Goal: Task Accomplishment & Management: Manage account settings

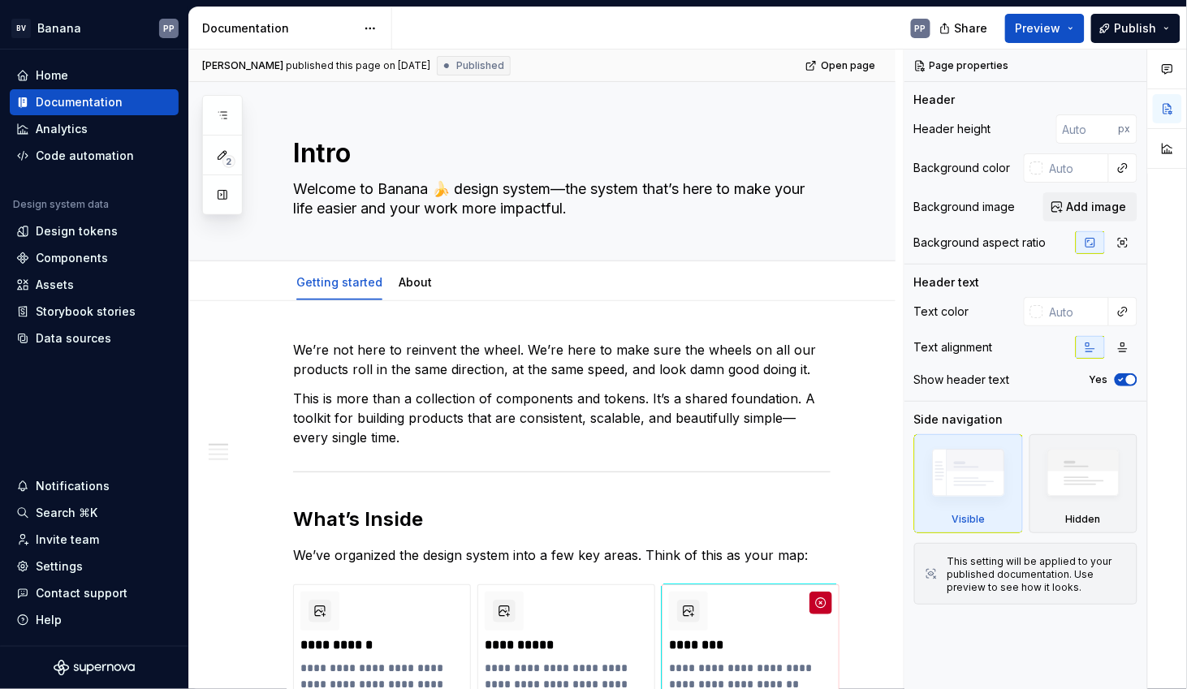
type textarea "*"
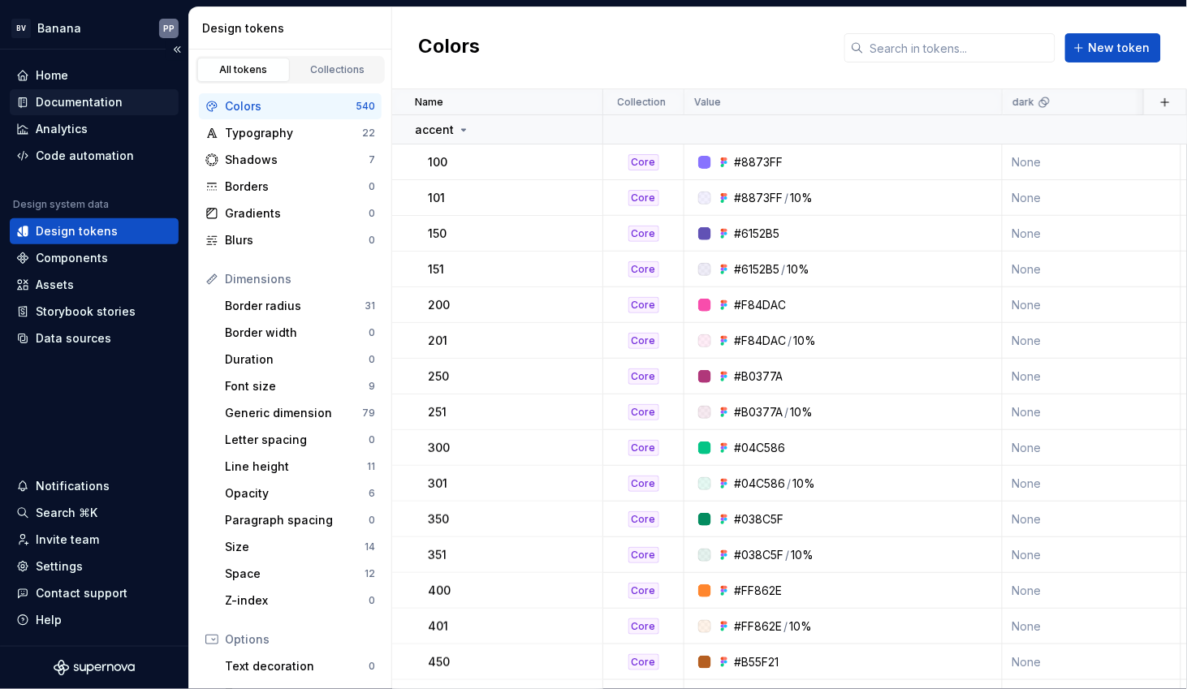
click at [45, 102] on div "Documentation" at bounding box center [79, 102] width 87 height 16
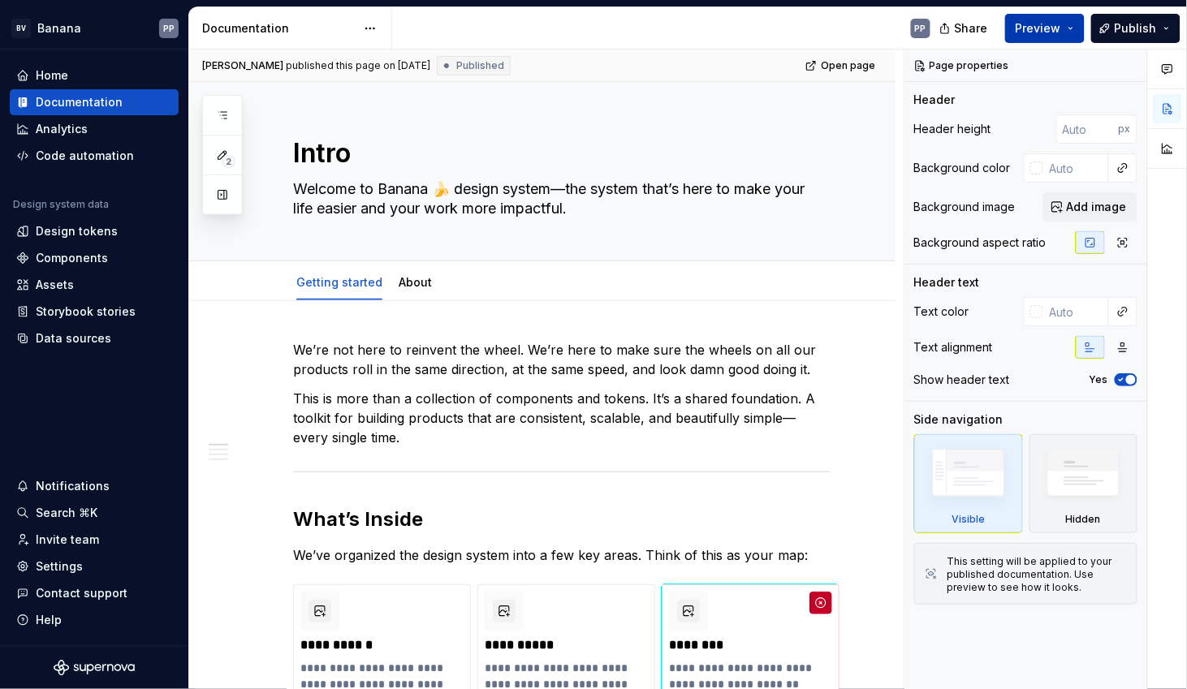
click at [1039, 32] on span "Preview" at bounding box center [1037, 28] width 45 height 16
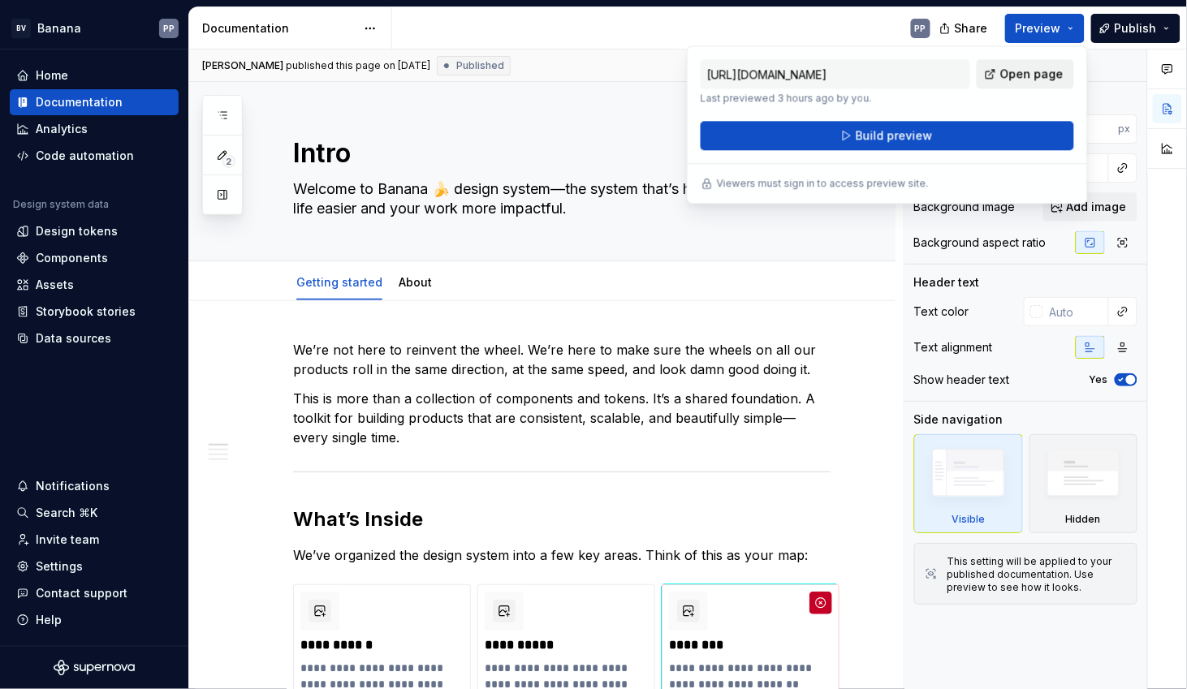
click at [1015, 71] on span "Open page" at bounding box center [1031, 74] width 63 height 16
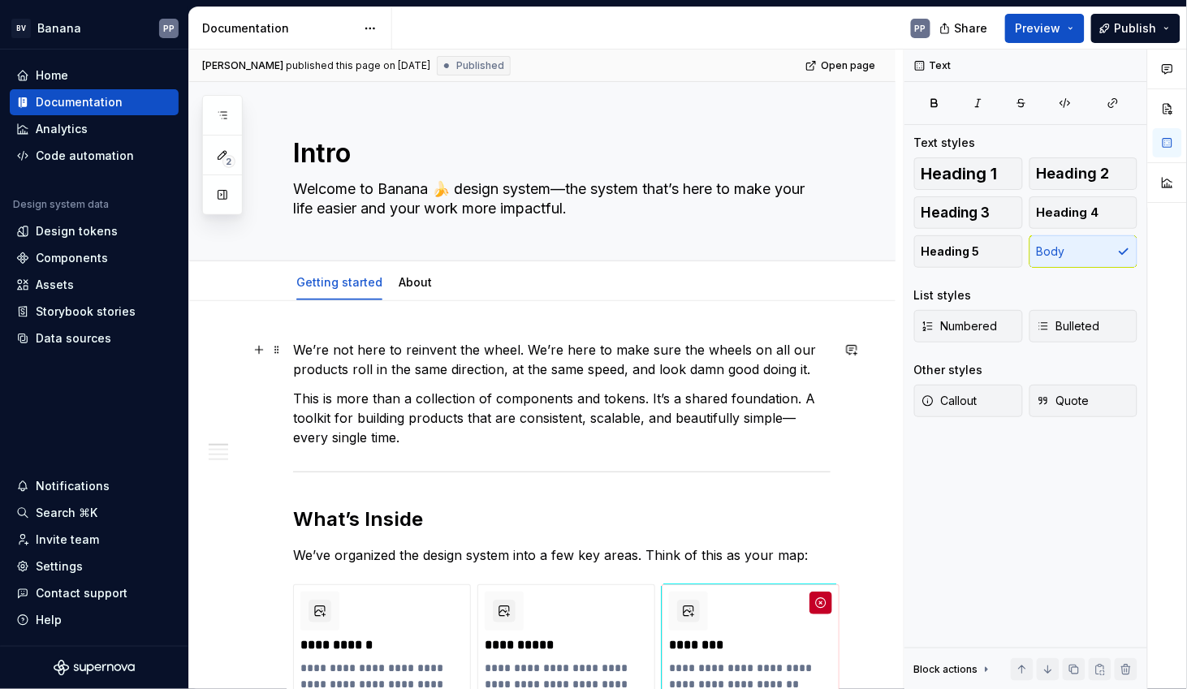
click at [657, 368] on p "We’re not here to reinvent the wheel. We’re here to make sure the wheels on all…" at bounding box center [561, 359] width 537 height 39
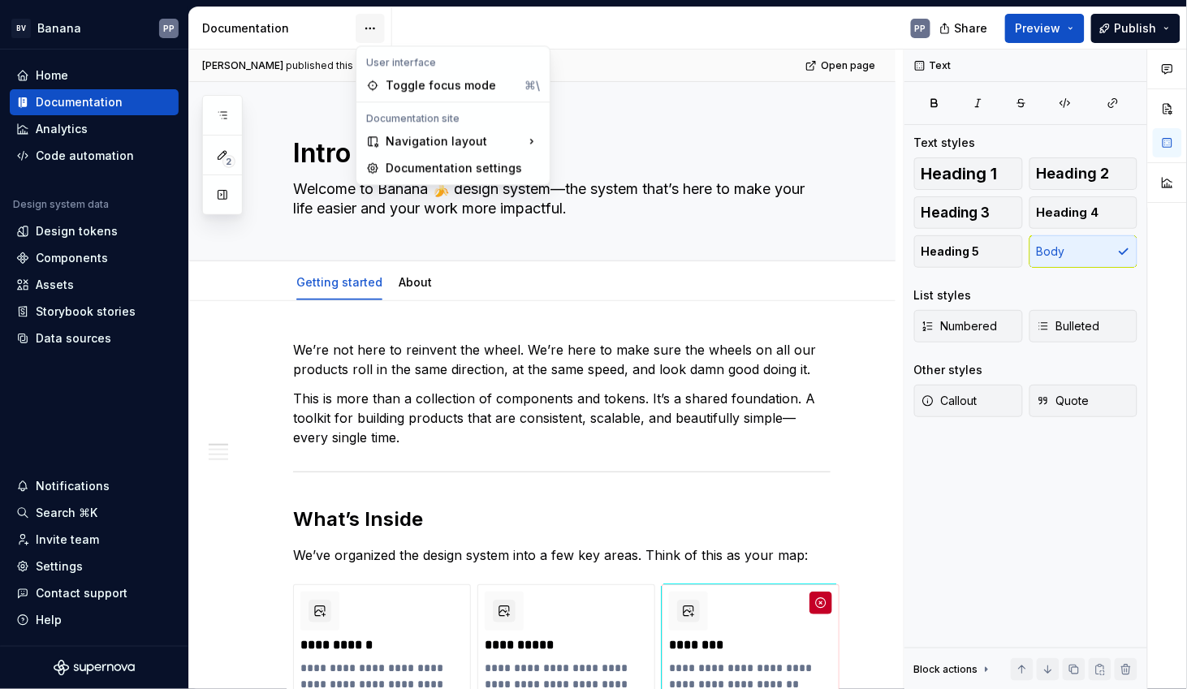
click at [369, 24] on html "BV Banana PP Home Documentation Analytics Code automation Design system data De…" at bounding box center [593, 344] width 1187 height 689
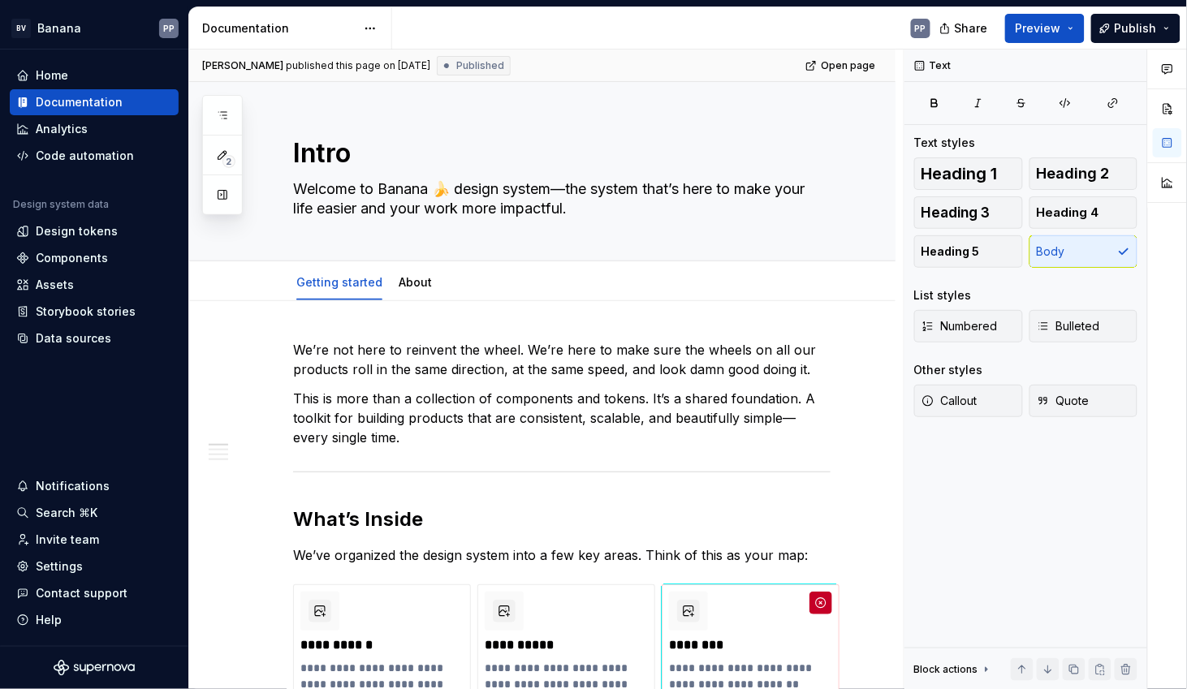
click at [240, 373] on html "BV Banana PP Home Documentation Analytics Code automation Design system data De…" at bounding box center [593, 344] width 1187 height 689
click at [94, 313] on div "Storybook stories" at bounding box center [86, 312] width 100 height 16
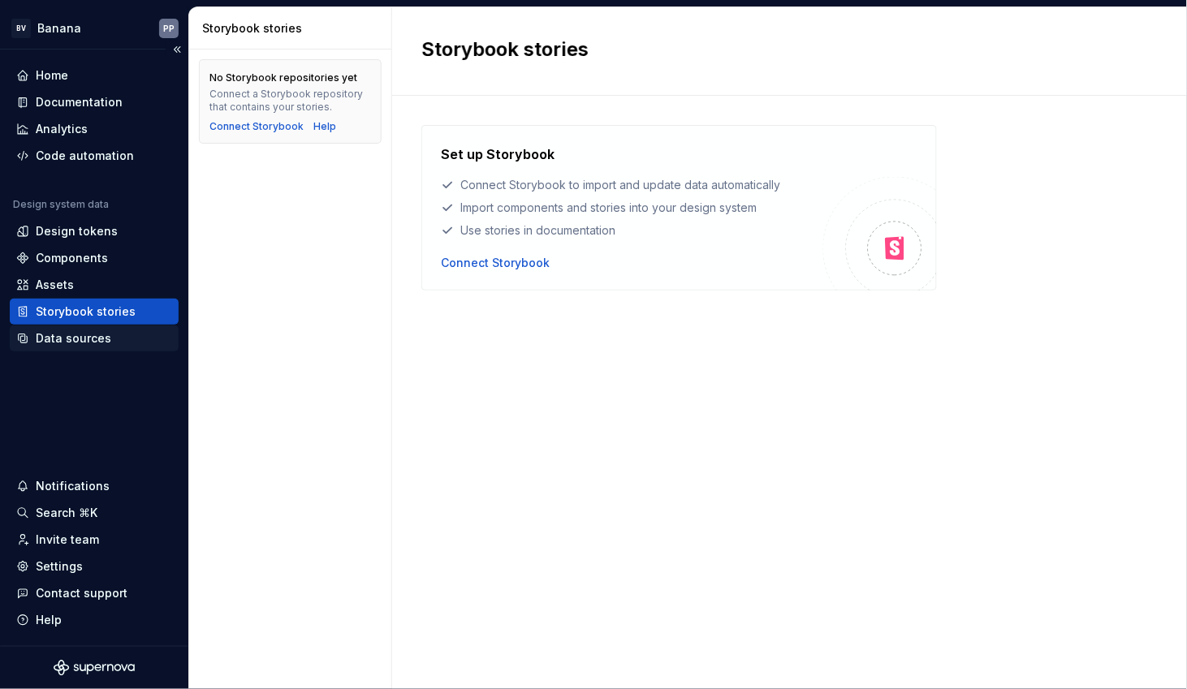
click at [78, 338] on div "Data sources" at bounding box center [73, 338] width 75 height 16
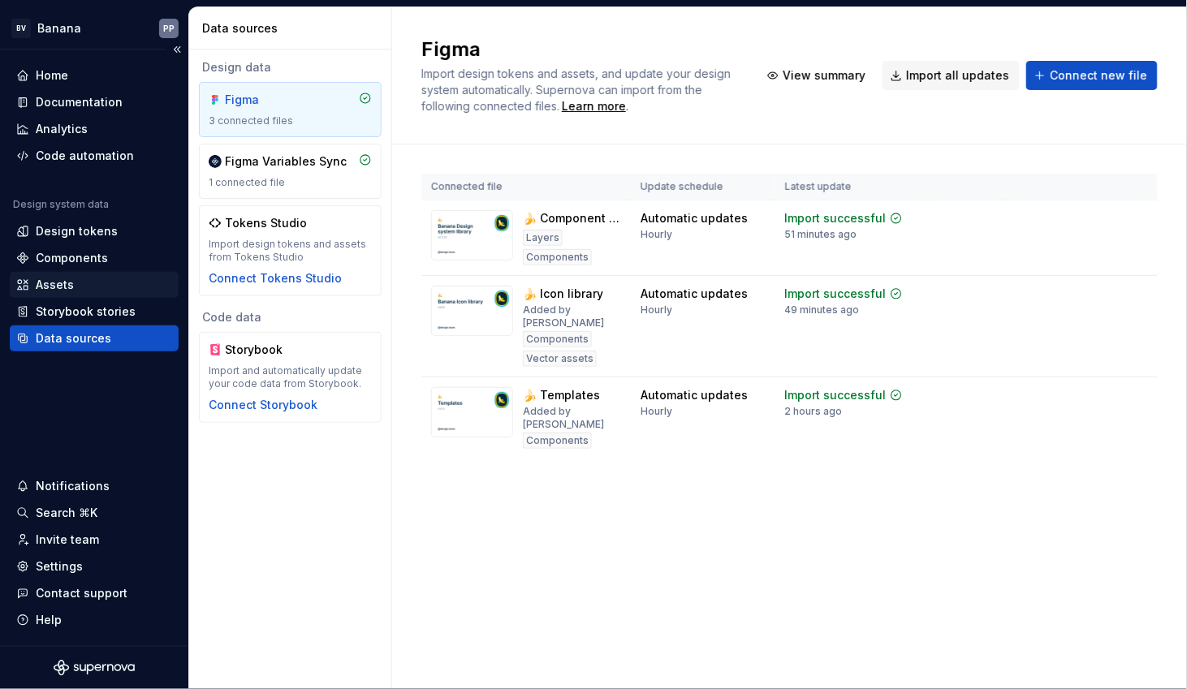
click at [50, 283] on div "Assets" at bounding box center [55, 285] width 38 height 16
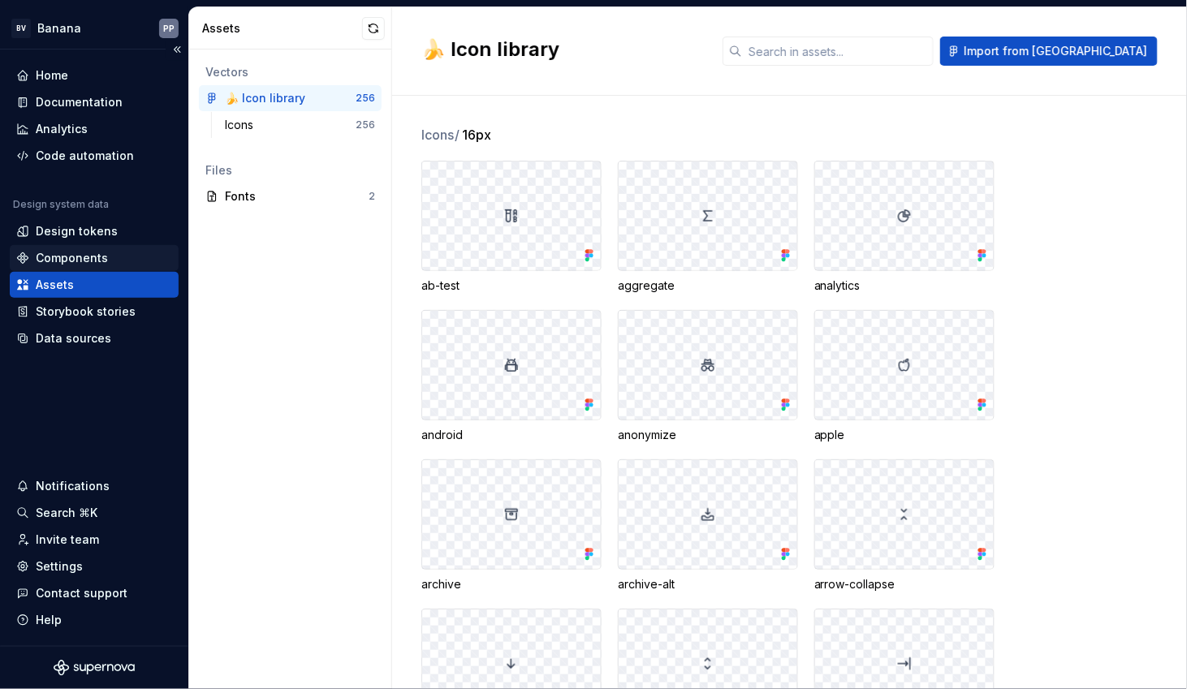
click at [56, 260] on div "Components" at bounding box center [72, 258] width 72 height 16
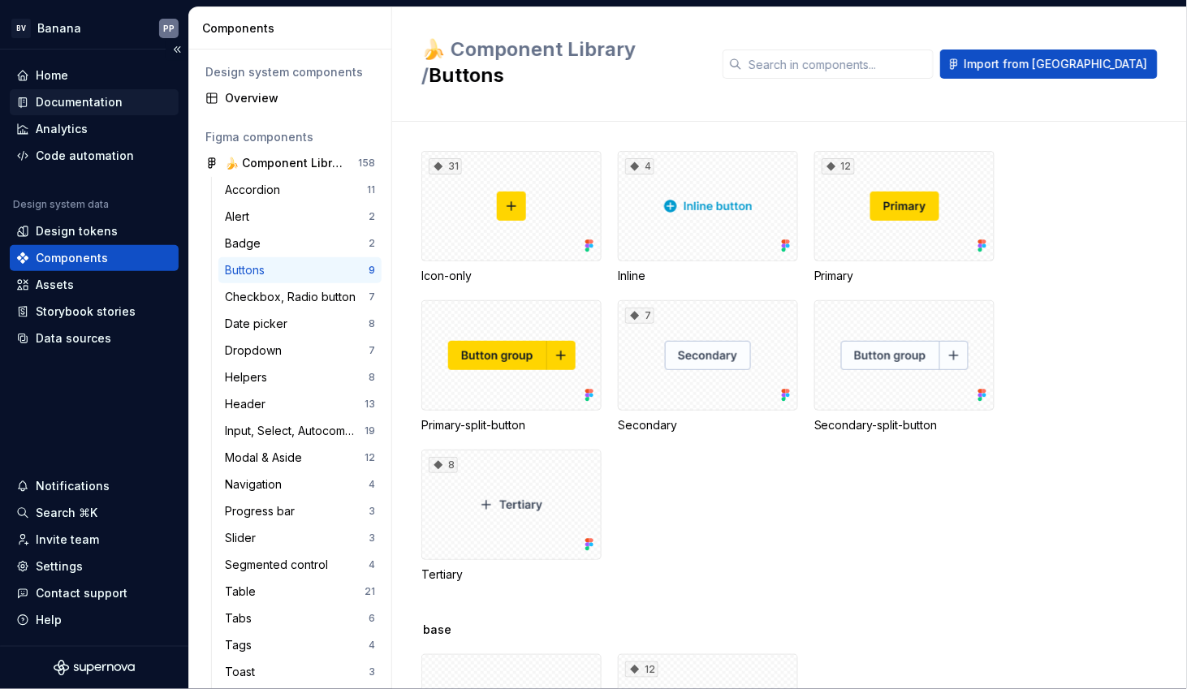
click at [79, 105] on div "Documentation" at bounding box center [79, 102] width 87 height 16
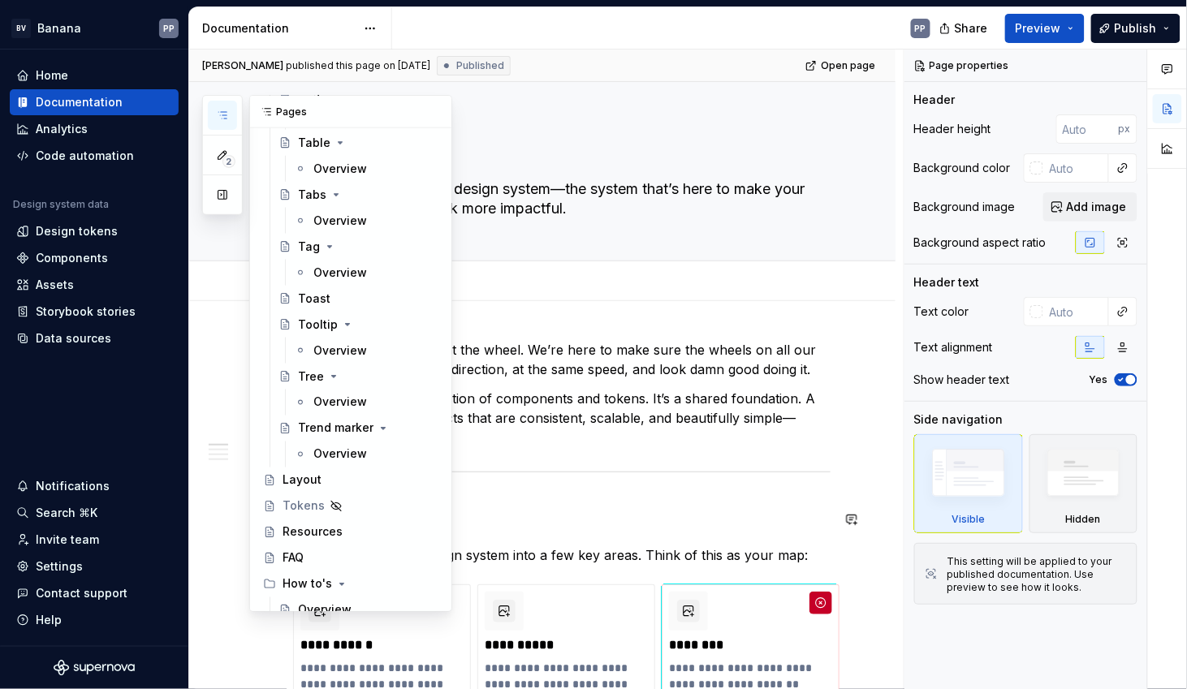
scroll to position [2308, 0]
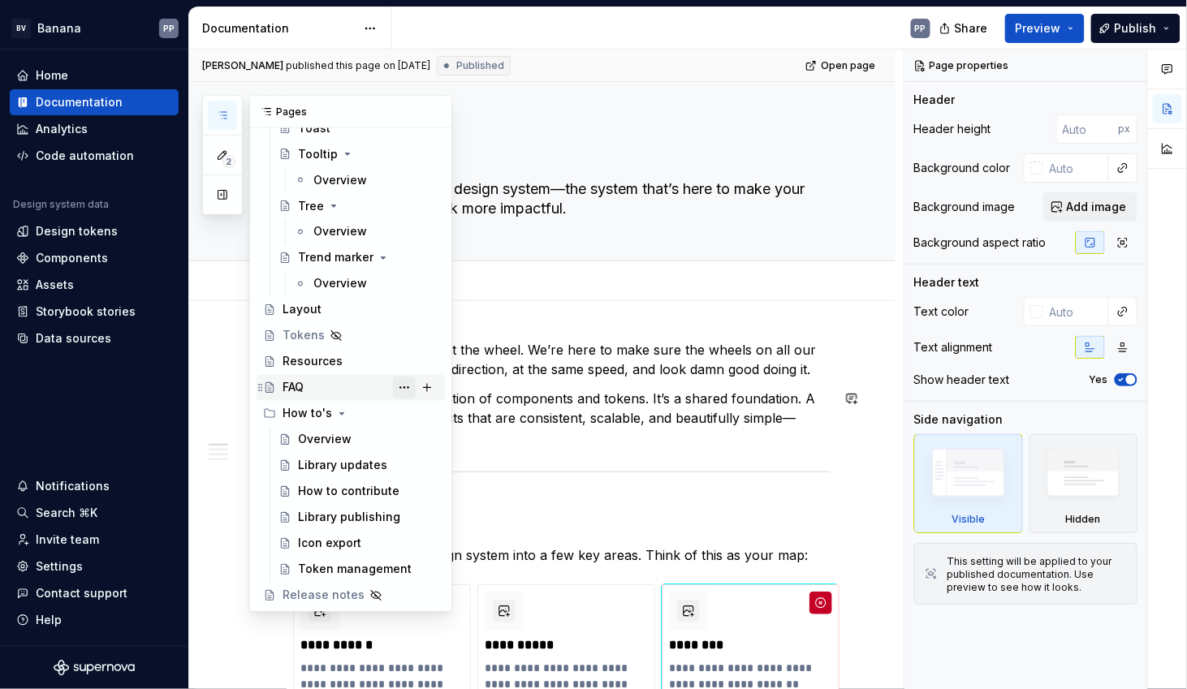
click at [398, 390] on button "Page tree" at bounding box center [404, 388] width 23 height 23
click at [216, 477] on div "2 Pages Add Accessibility guide for tree Page tree. Navigate the tree with the …" at bounding box center [327, 353] width 250 height 517
click at [404, 389] on button "Page tree" at bounding box center [404, 388] width 23 height 23
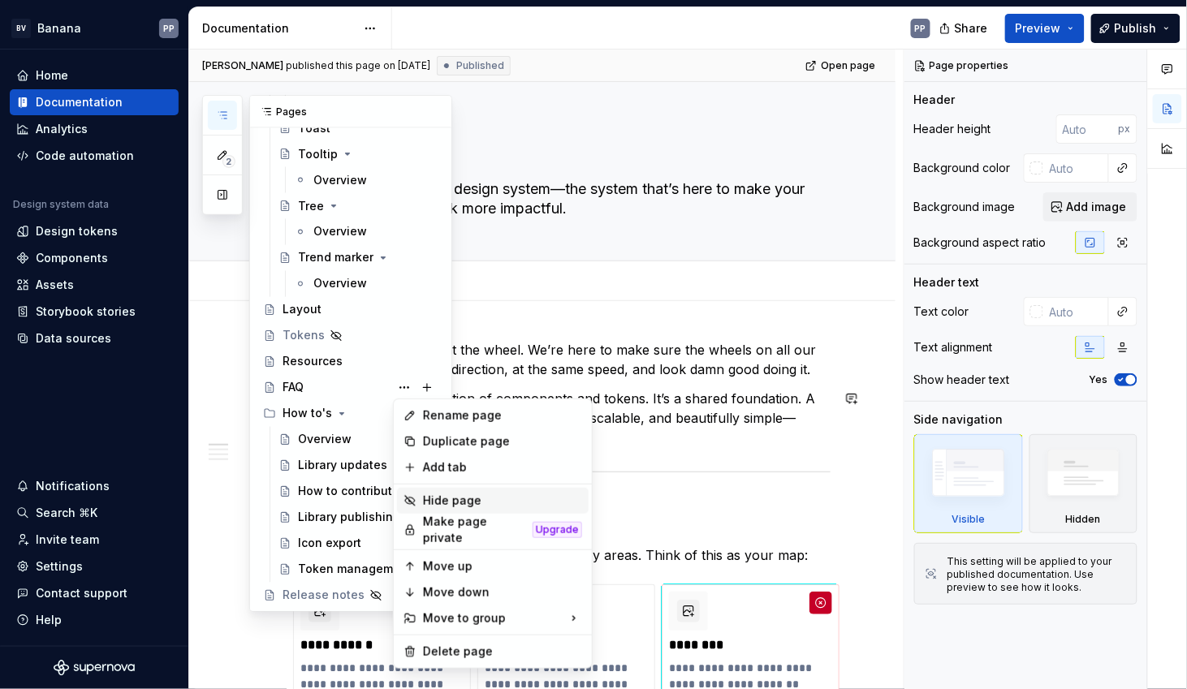
click at [425, 496] on div "Hide page" at bounding box center [502, 501] width 159 height 16
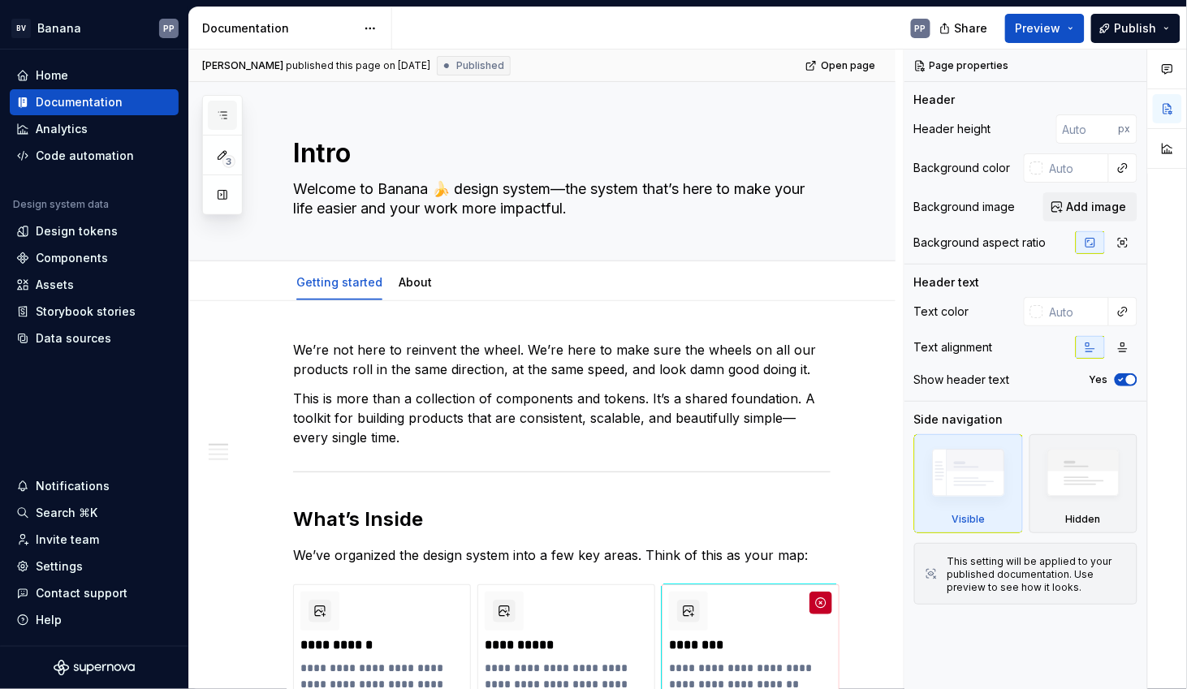
click at [224, 118] on icon "button" at bounding box center [222, 115] width 8 height 6
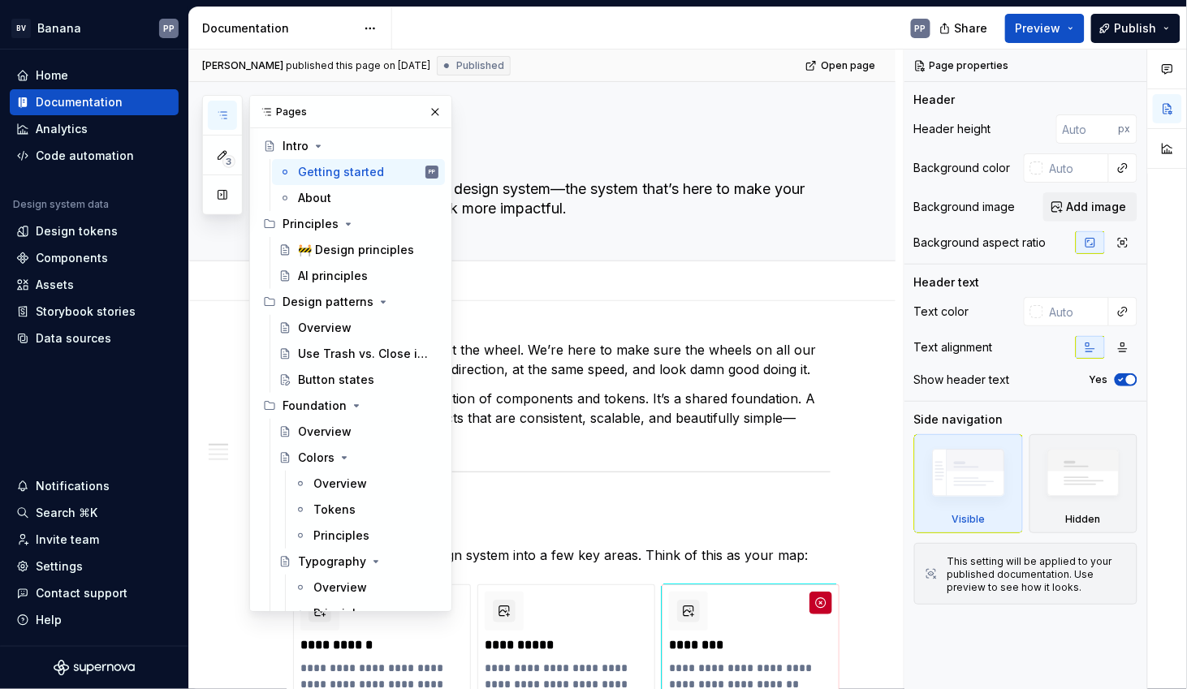
scroll to position [0, 0]
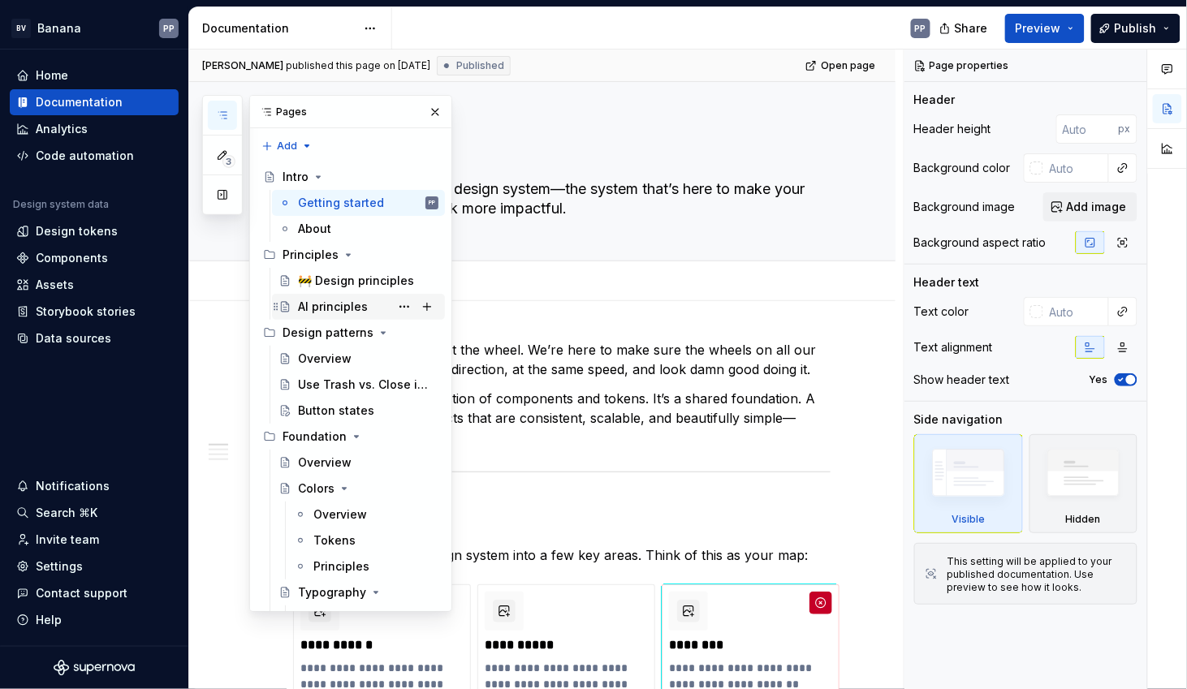
click at [331, 308] on div "AI principles" at bounding box center [333, 307] width 70 height 16
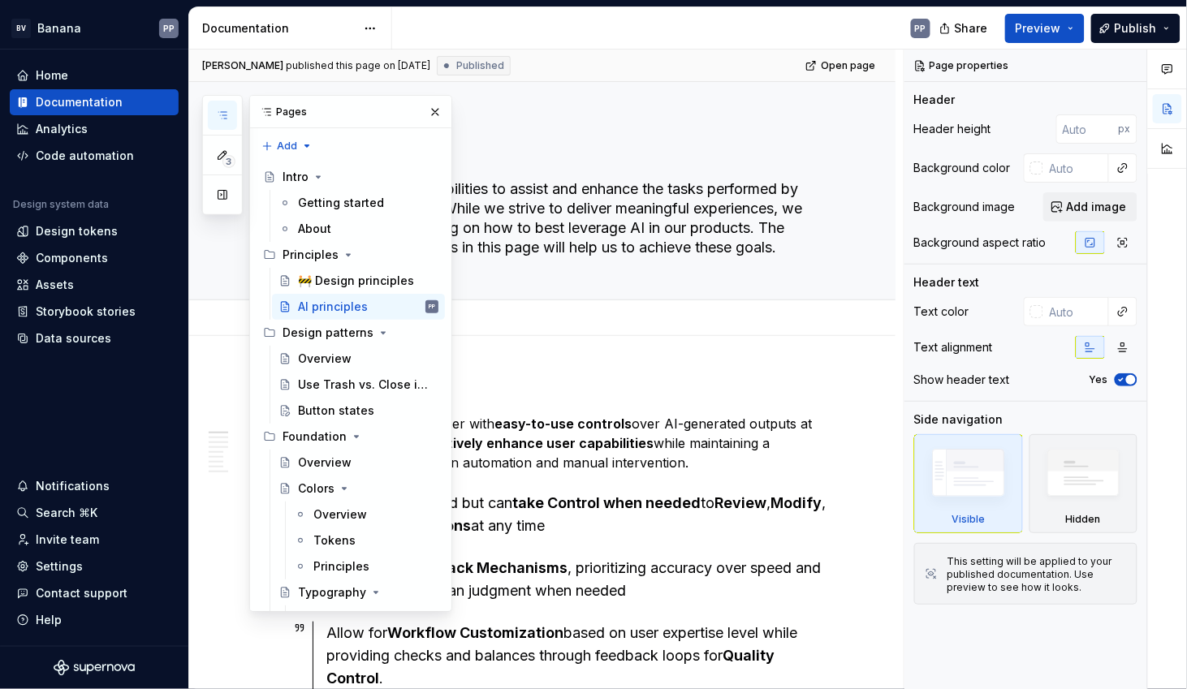
click at [511, 319] on div "Add tab" at bounding box center [561, 318] width 537 height 23
click at [437, 118] on button "button" at bounding box center [435, 112] width 23 height 23
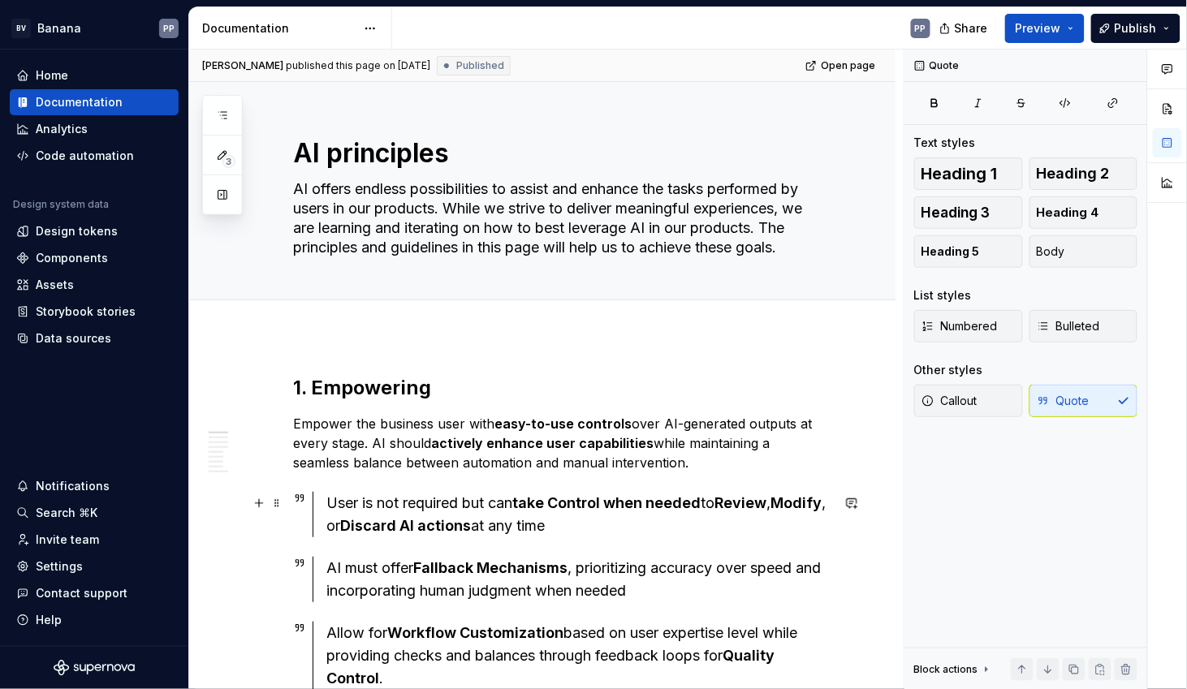
click at [453, 506] on div "User is not required but can take Control when needed to Review , Modify , or D…" at bounding box center [578, 514] width 504 height 45
click at [333, 501] on div "User is not required but can take Control when needed to Review , Modify , or D…" at bounding box center [578, 514] width 504 height 45
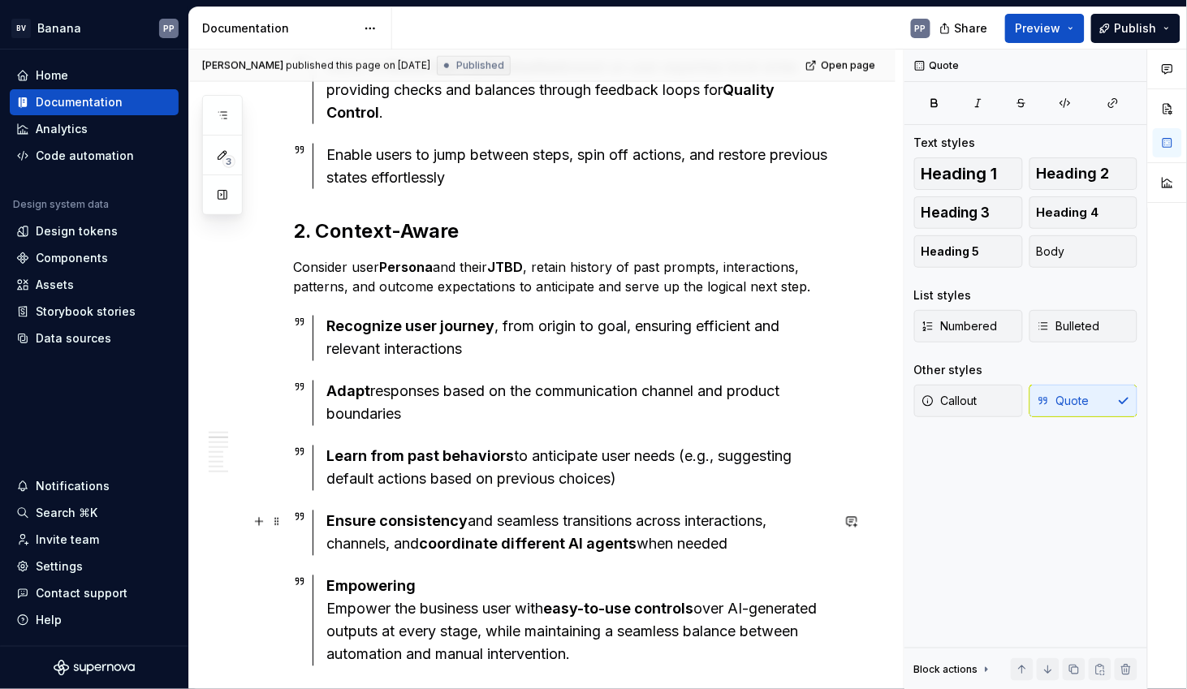
scroll to position [568, 0]
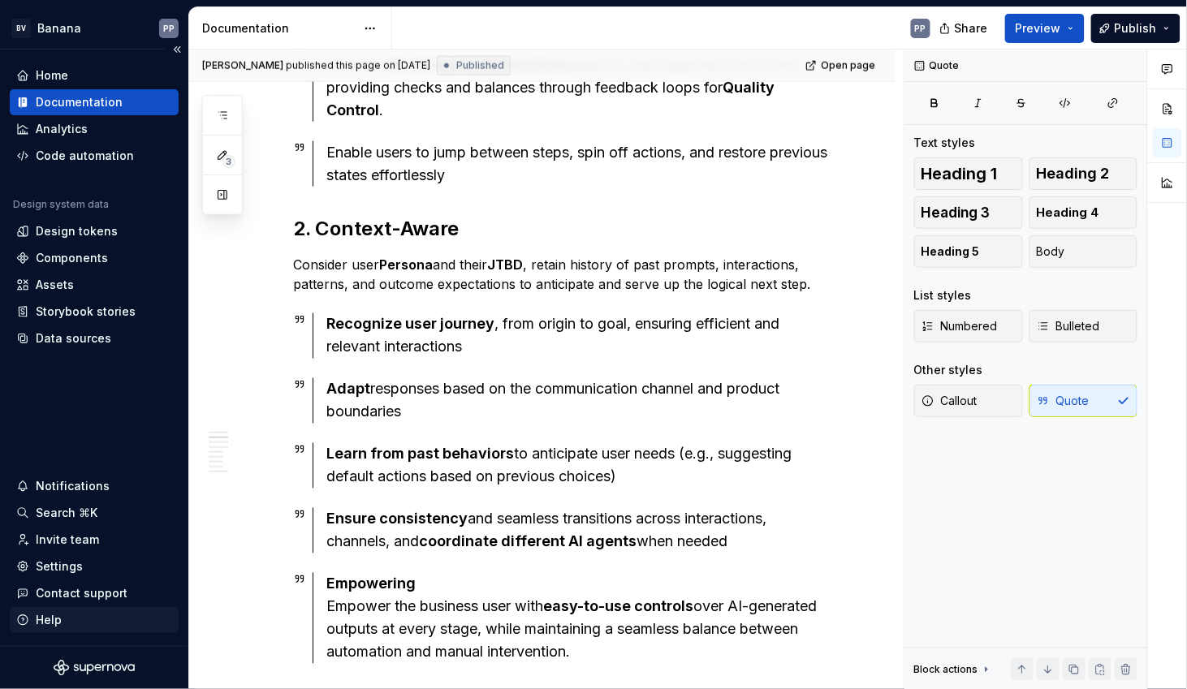
click at [40, 627] on div "Help" at bounding box center [49, 620] width 26 height 16
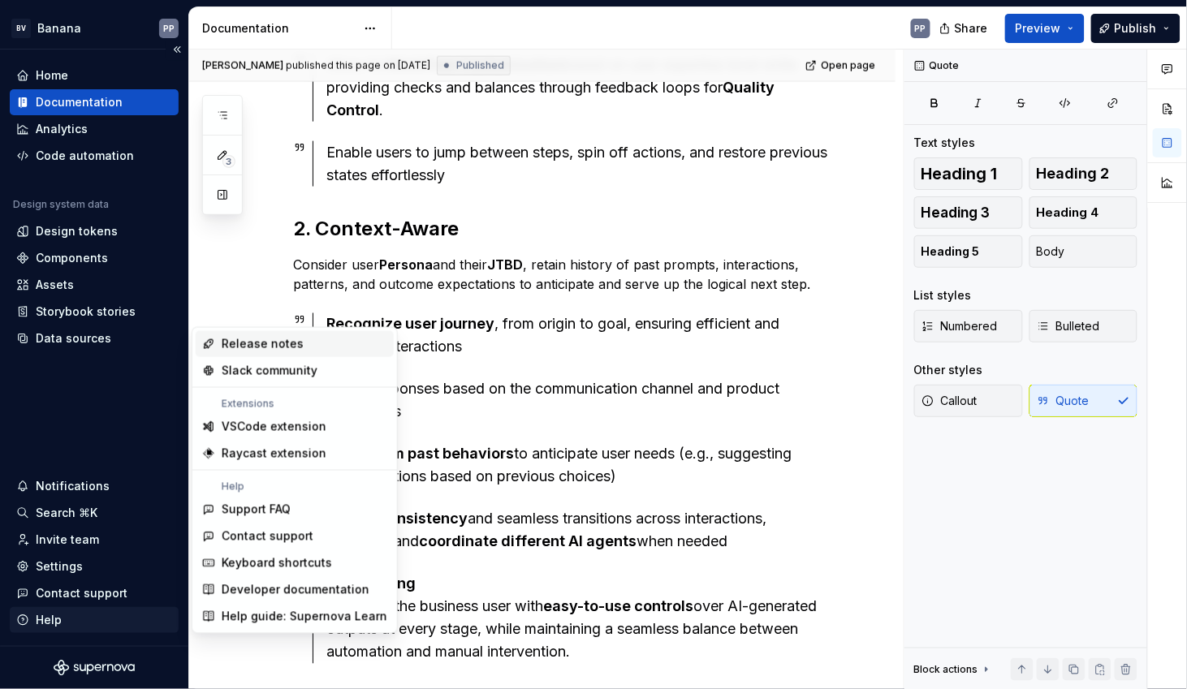
click at [40, 621] on div "Help" at bounding box center [49, 620] width 26 height 16
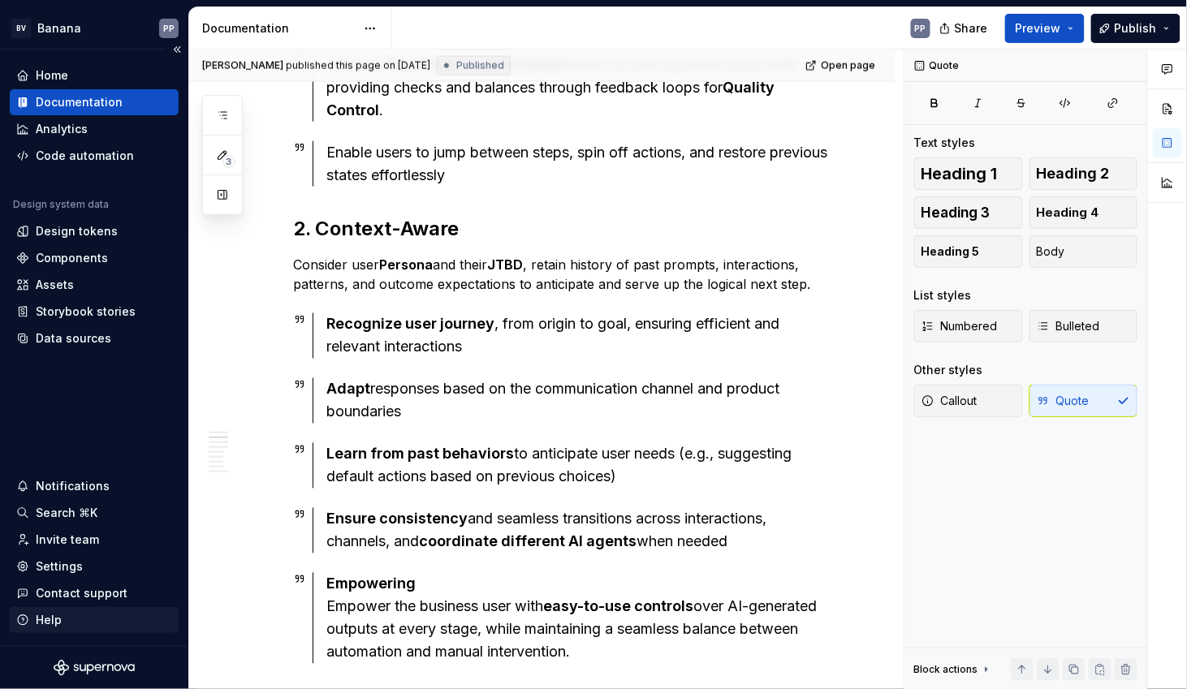
click at [40, 621] on div "Help" at bounding box center [49, 620] width 26 height 16
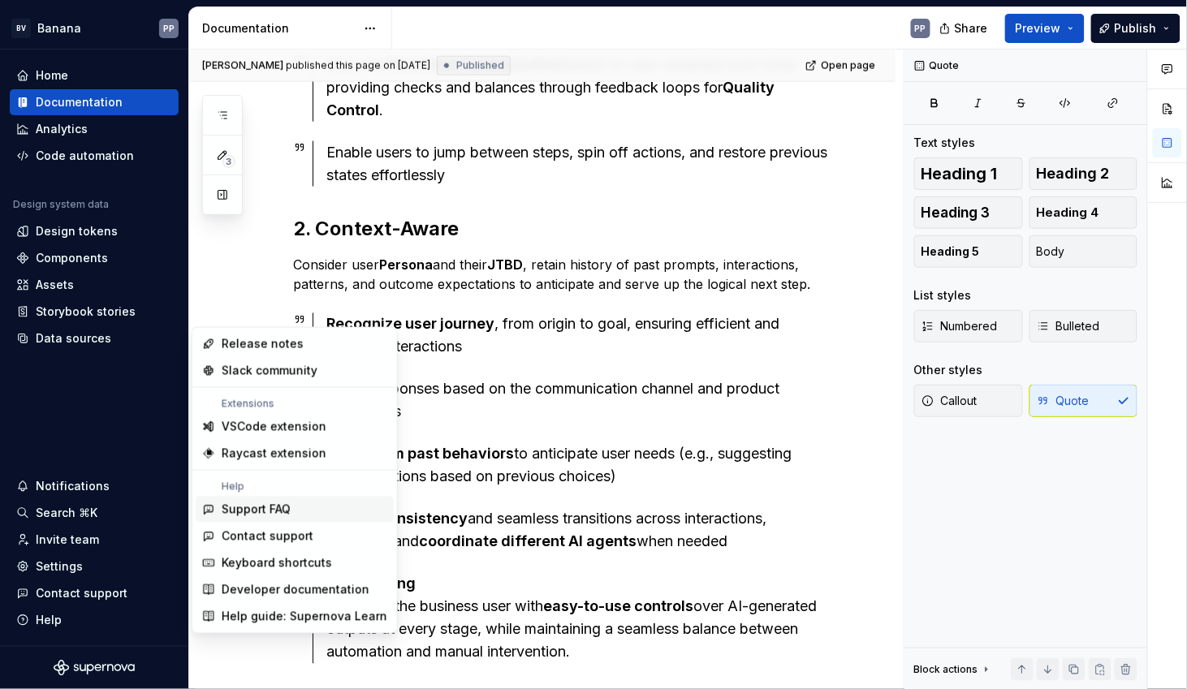
type textarea "*"
